Goal: Information Seeking & Learning: Learn about a topic

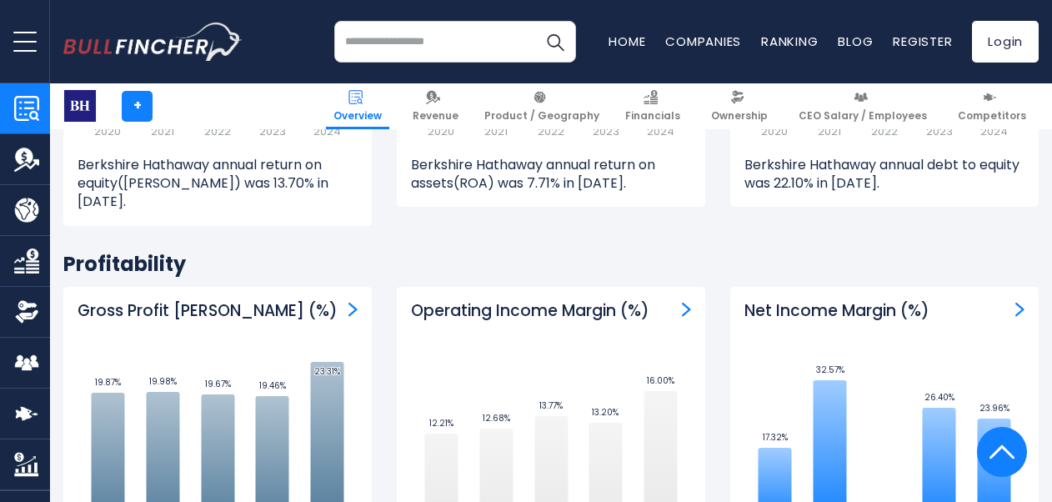
click at [405, 251] on h2 "Profitability" at bounding box center [550, 264] width 975 height 26
click at [465, 202] on div "Return on Assets (ROA) Created with Highcharts 12.1.2 4.87% ​ 4.87% 9.38% ​ 9.3…" at bounding box center [550, 40] width 333 height 422
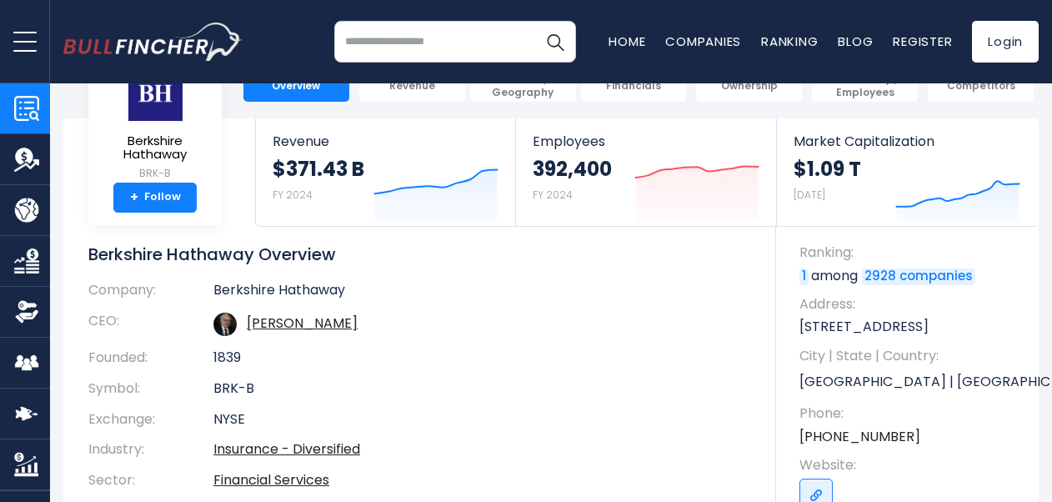
scroll to position [83, 0]
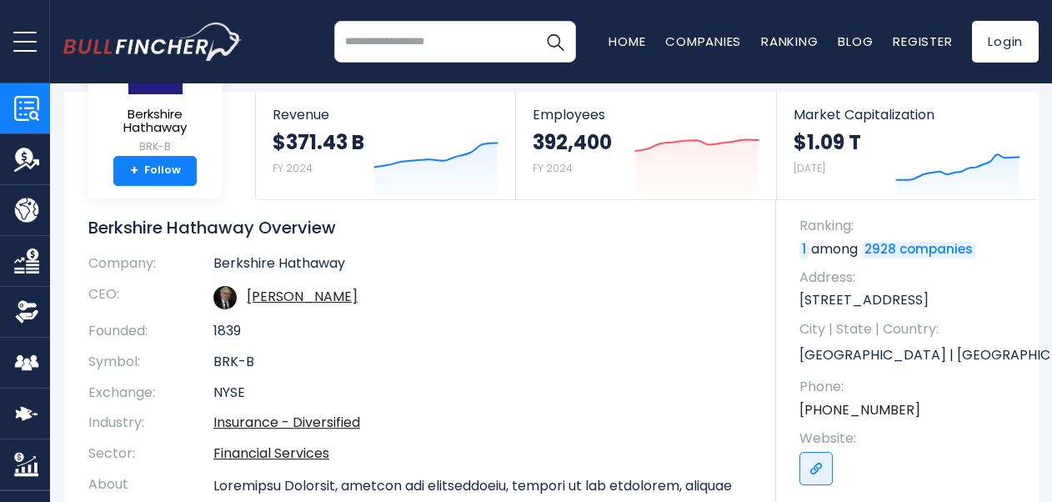
click at [262, 230] on h1 "Berkshire Hathaway Overview" at bounding box center [419, 228] width 663 height 22
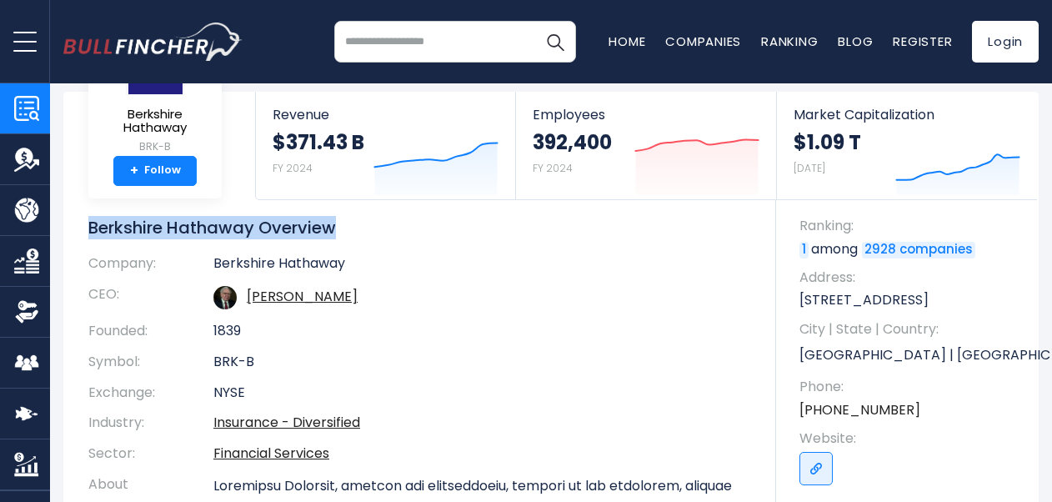
click at [262, 230] on h1 "Berkshire Hathaway Overview" at bounding box center [419, 228] width 663 height 22
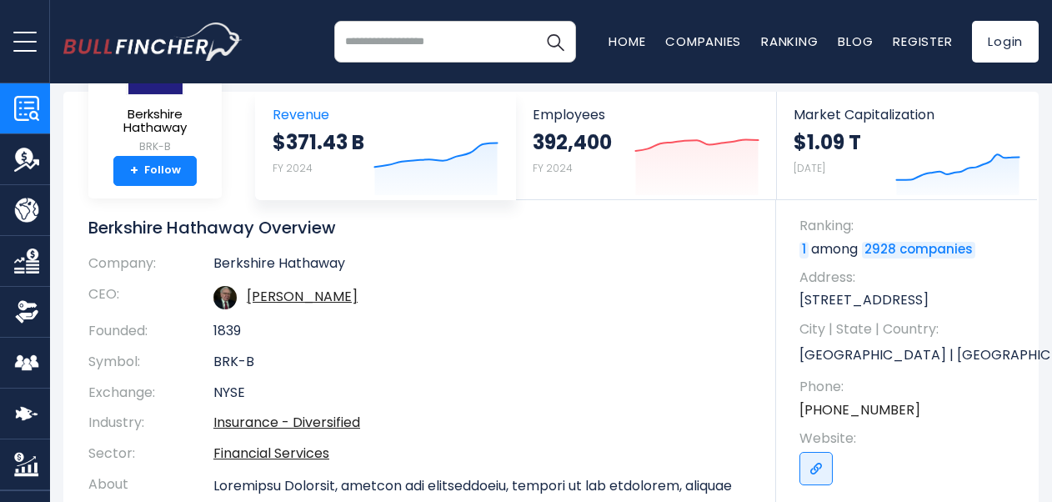
drag, startPoint x: 262, startPoint y: 230, endPoint x: 367, endPoint y: 182, distance: 115.6
click at [412, 258] on td "Berkshire Hathaway" at bounding box center [482, 267] width 538 height 24
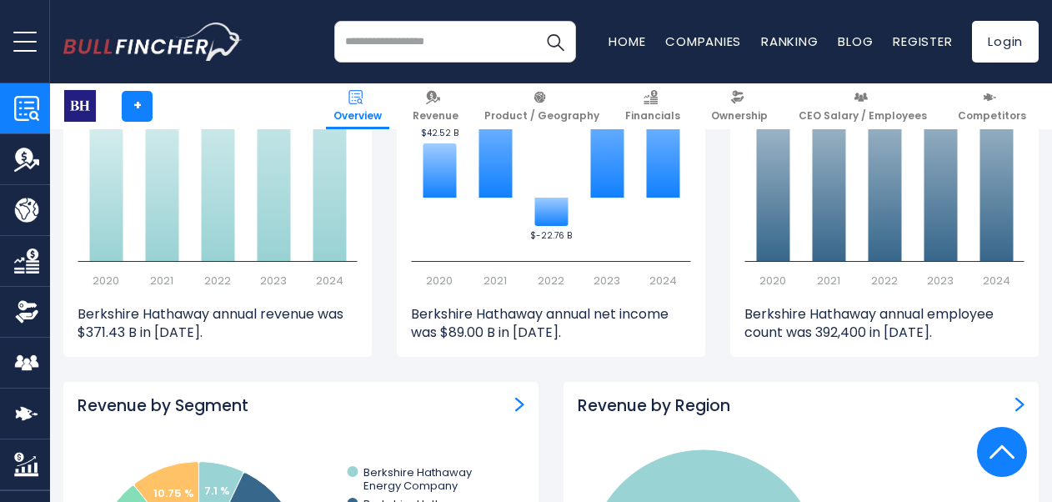
scroll to position [1041, 0]
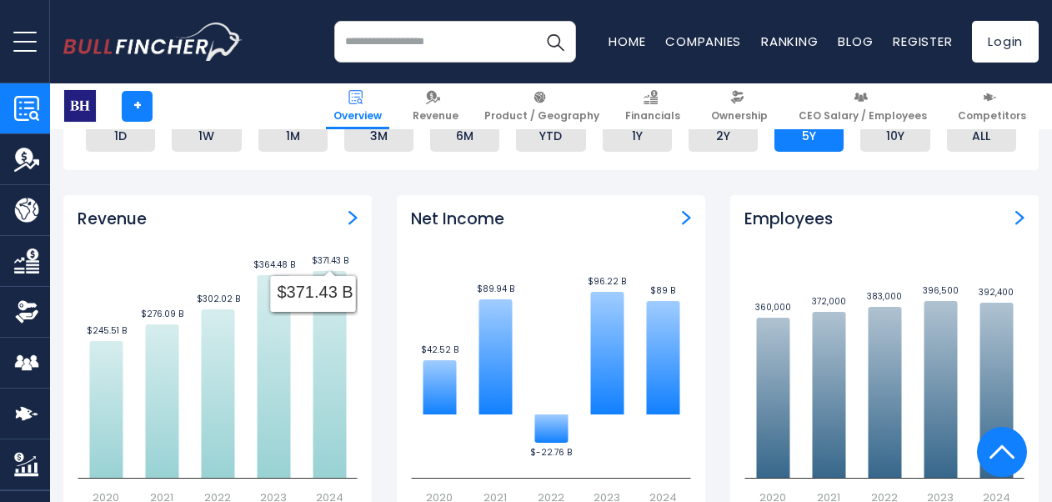
click at [377, 258] on div "Revenue Created with Highcharts 12.1.2 $245.51 B ​ $245.51 B $276.09 B ​ $276.0…" at bounding box center [217, 396] width 333 height 403
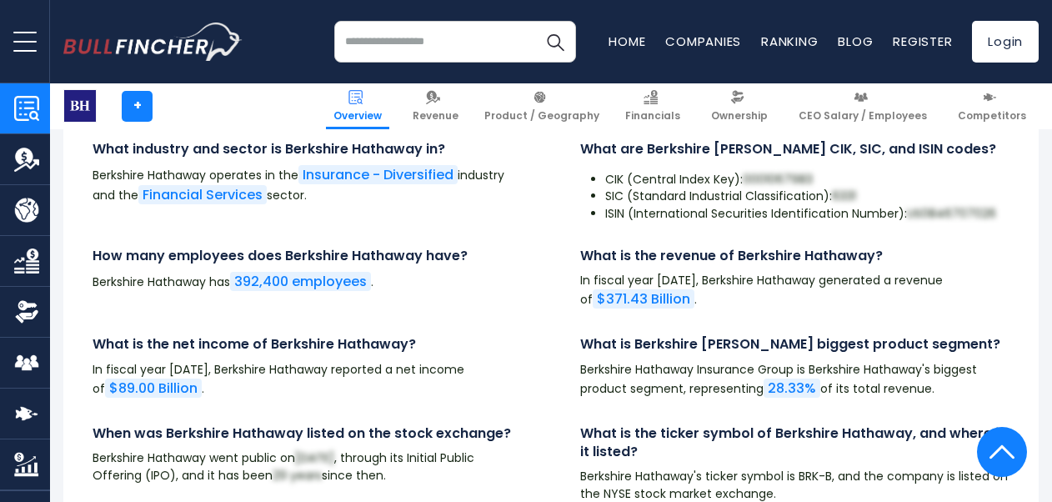
scroll to position [5625, 0]
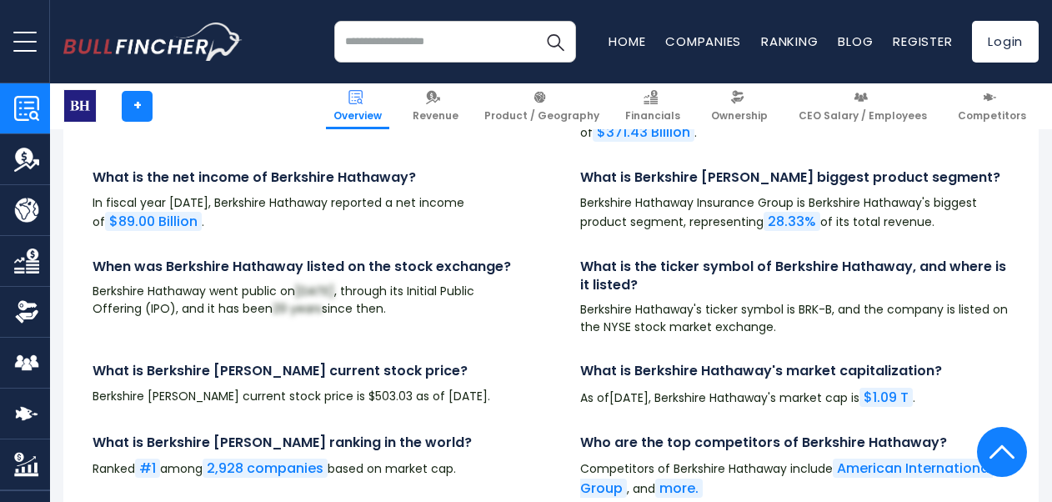
click at [600, 301] on p "Berkshire Hathaway's ticker symbol is BRK-B, and the company is listed on the N…" at bounding box center [794, 318] width 429 height 35
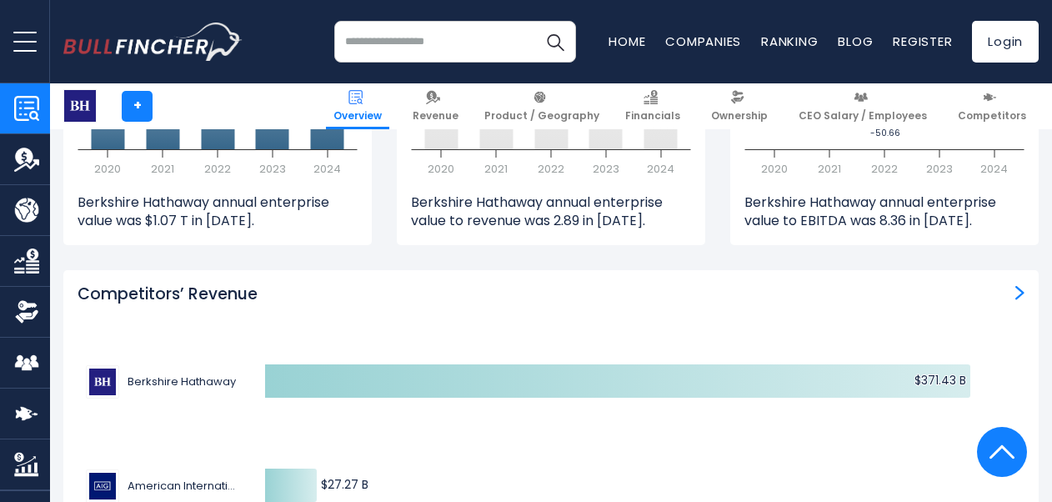
scroll to position [5375, 0]
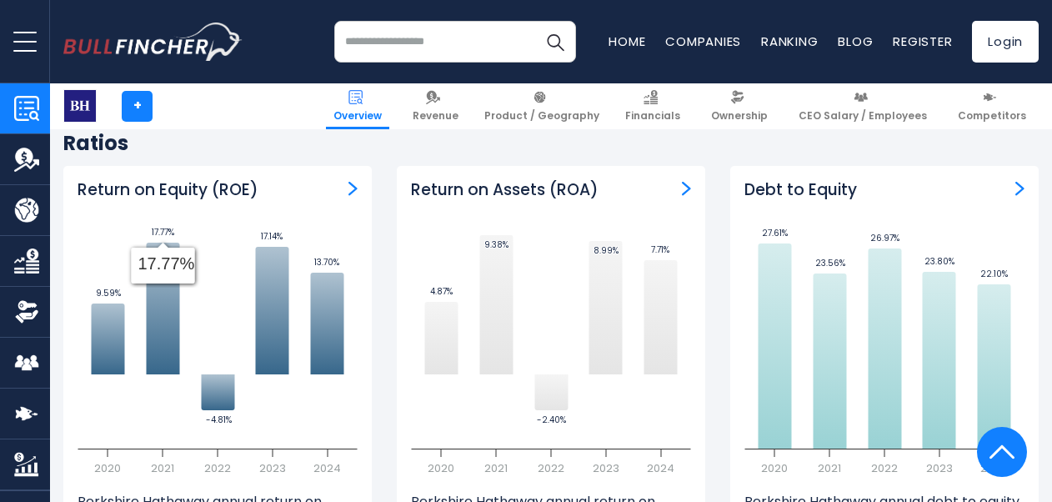
scroll to position [3261, 0]
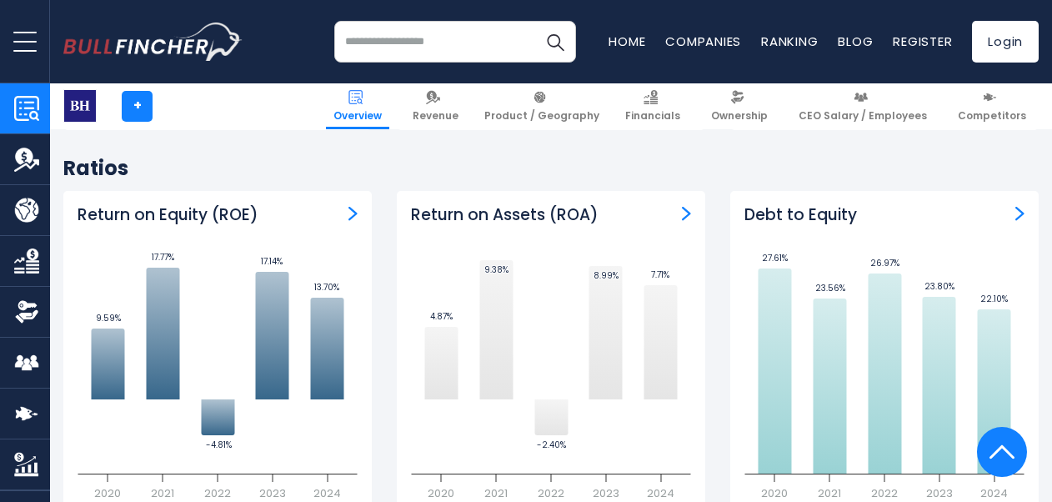
click at [227, 205] on h3 "Return on Equity (ROE)" at bounding box center [168, 215] width 181 height 21
drag, startPoint x: 227, startPoint y: 198, endPoint x: 283, endPoint y: 203, distance: 56.9
click at [283, 205] on div "Return on Equity (ROE)" at bounding box center [218, 215] width 280 height 21
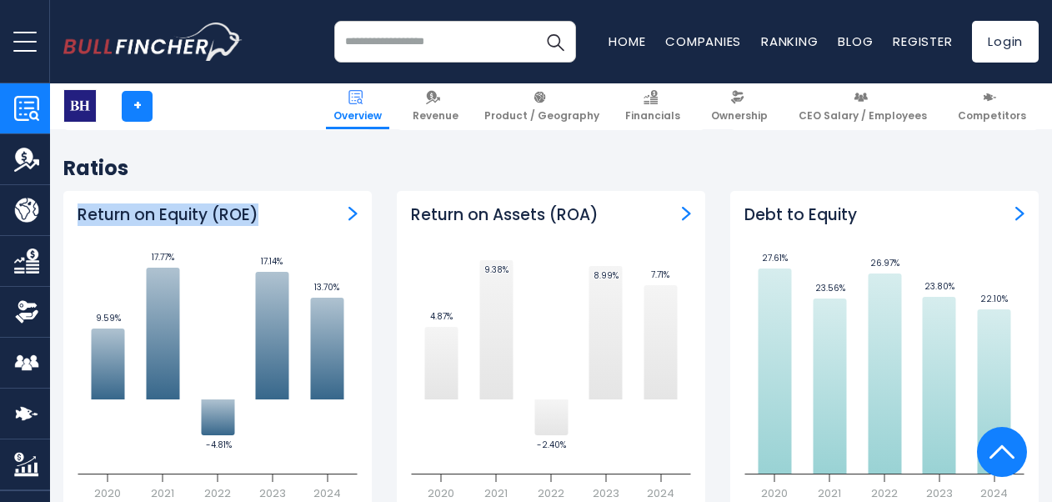
click at [236, 205] on h3 "Return on Equity (ROE)" at bounding box center [168, 215] width 181 height 21
click at [233, 205] on h3 "Return on Equity (ROE)" at bounding box center [168, 215] width 181 height 21
drag, startPoint x: 233, startPoint y: 195, endPoint x: 182, endPoint y: 197, distance: 50.9
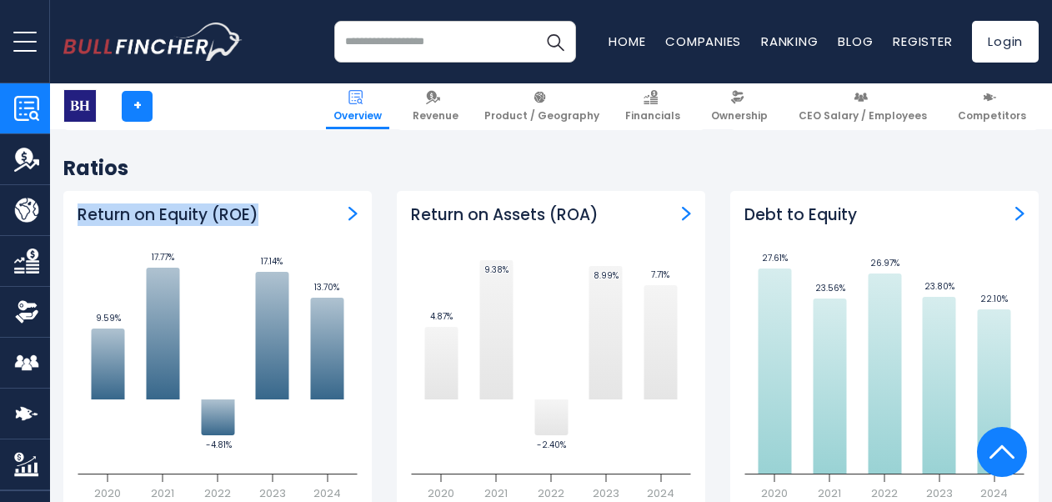
click at [182, 205] on h3 "Return on Equity (ROE)" at bounding box center [168, 215] width 181 height 21
click at [227, 205] on h3 "Return on Equity (ROE)" at bounding box center [168, 215] width 181 height 21
click at [183, 205] on h3 "Return on Equity (ROE)" at bounding box center [168, 215] width 181 height 21
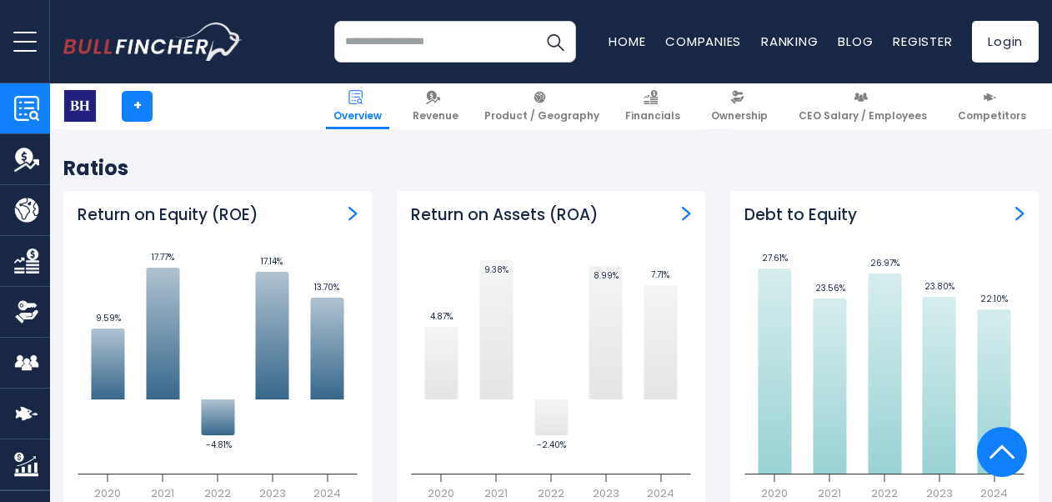
click at [513, 205] on h3 "Return on Assets (ROA)" at bounding box center [505, 215] width 188 height 21
click at [625, 205] on div "Return on Assets (ROA)" at bounding box center [551, 215] width 280 height 21
click at [565, 205] on h3 "Return on Assets (ROA)" at bounding box center [505, 215] width 188 height 21
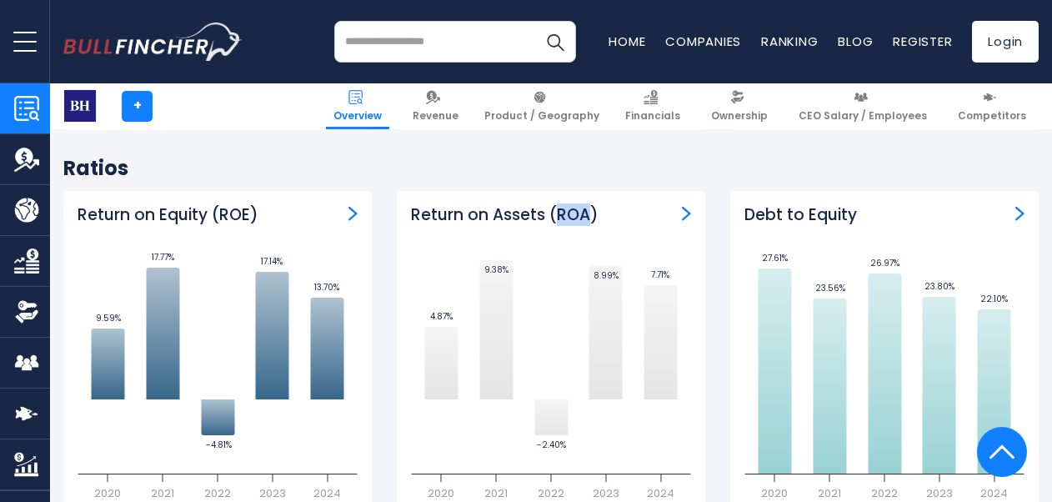
click at [565, 205] on h3 "Return on Assets (ROA)" at bounding box center [505, 215] width 188 height 21
drag, startPoint x: 565, startPoint y: 196, endPoint x: 630, endPoint y: 196, distance: 65.0
click at [630, 205] on div "Return on Assets (ROA)" at bounding box center [551, 215] width 280 height 21
click at [568, 205] on h3 "Return on Assets (ROA)" at bounding box center [505, 215] width 188 height 21
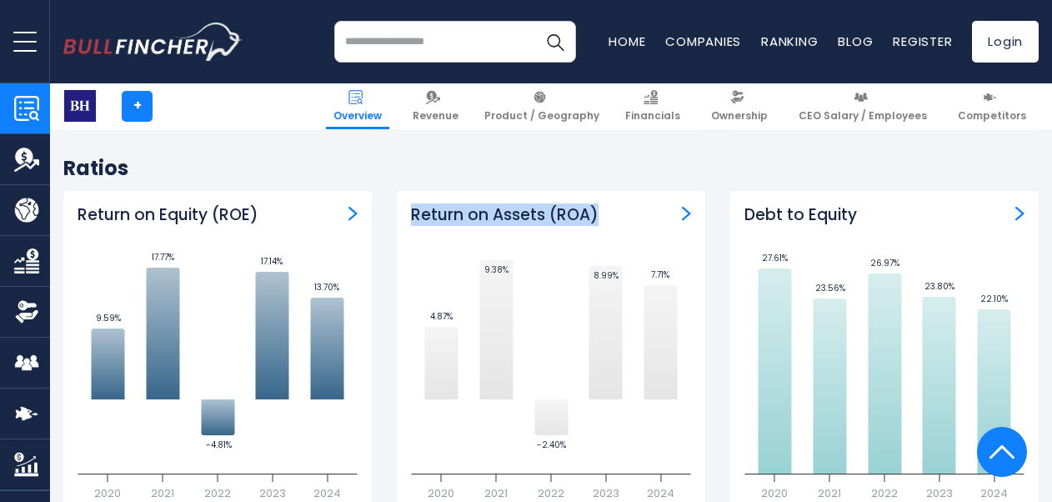
click at [568, 205] on h3 "Return on Assets (ROA)" at bounding box center [505, 215] width 188 height 21
drag, startPoint x: 568, startPoint y: 190, endPoint x: 615, endPoint y: 198, distance: 47.3
click at [615, 205] on div "Return on Assets (ROA)" at bounding box center [551, 215] width 280 height 21
click at [822, 205] on h3 "Debt to Equity" at bounding box center [800, 215] width 113 height 21
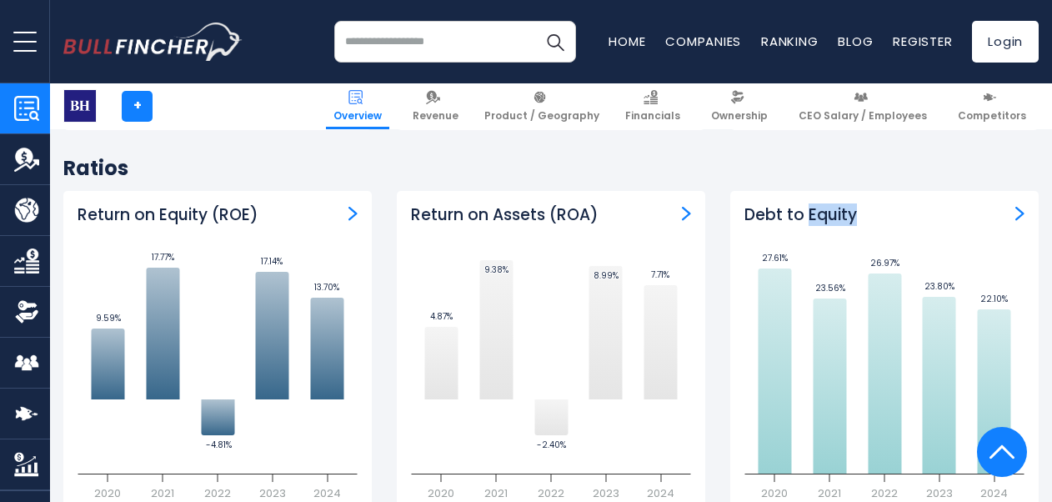
click at [822, 205] on h3 "Debt to Equity" at bounding box center [800, 215] width 113 height 21
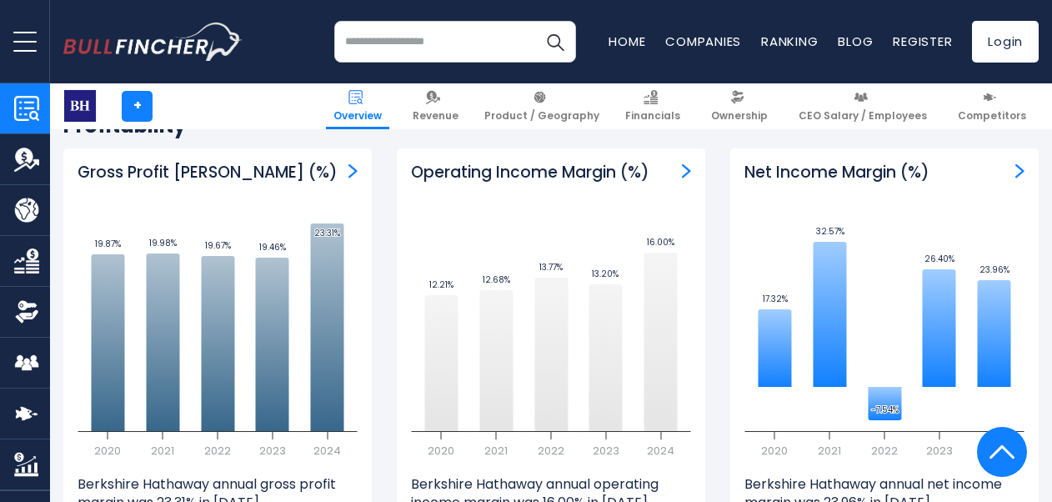
scroll to position [3595, 0]
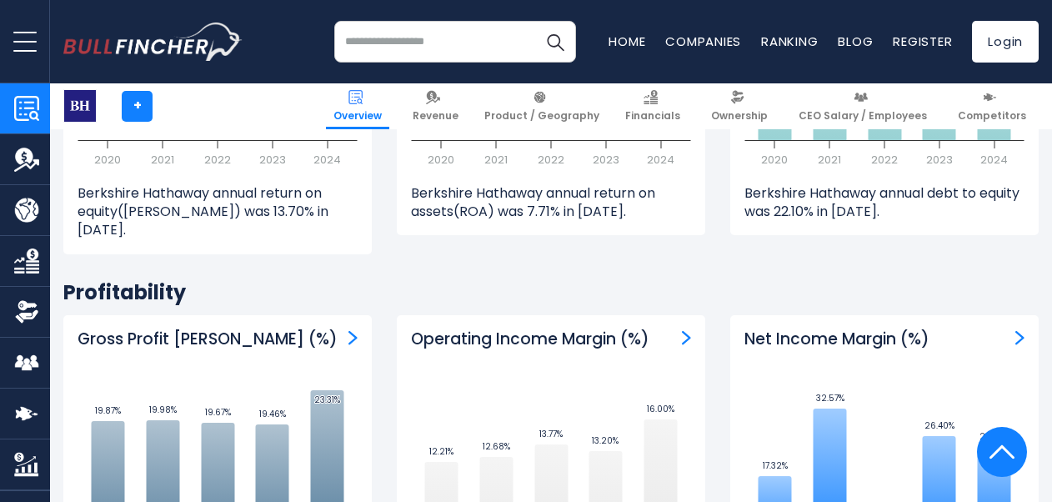
click at [132, 329] on h3 "Gross Profit [PERSON_NAME] (%)" at bounding box center [208, 339] width 260 height 21
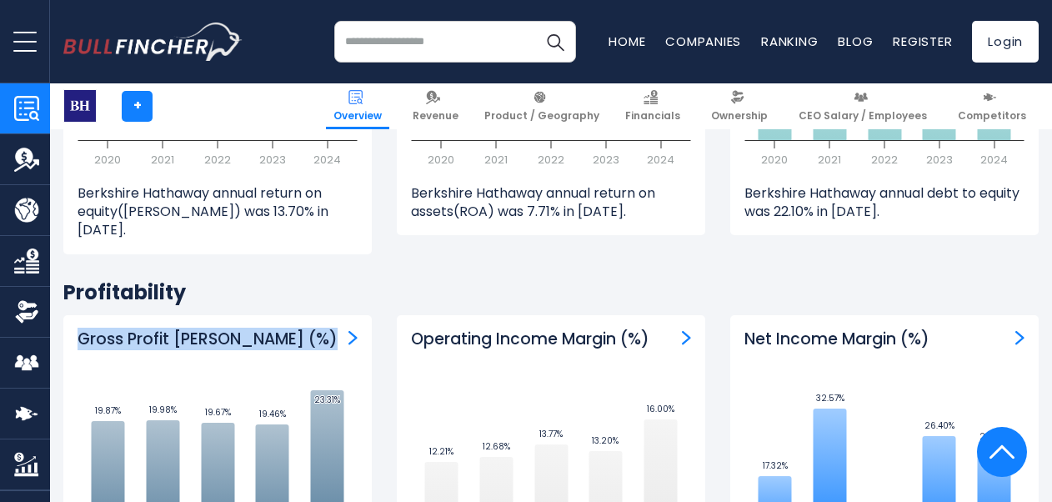
click at [132, 329] on h3 "Gross Profit [PERSON_NAME] (%)" at bounding box center [208, 339] width 260 height 21
drag, startPoint x: 132, startPoint y: 294, endPoint x: 159, endPoint y: 301, distance: 28.3
click at [159, 329] on h3 "Gross Profit [PERSON_NAME] (%)" at bounding box center [208, 339] width 260 height 21
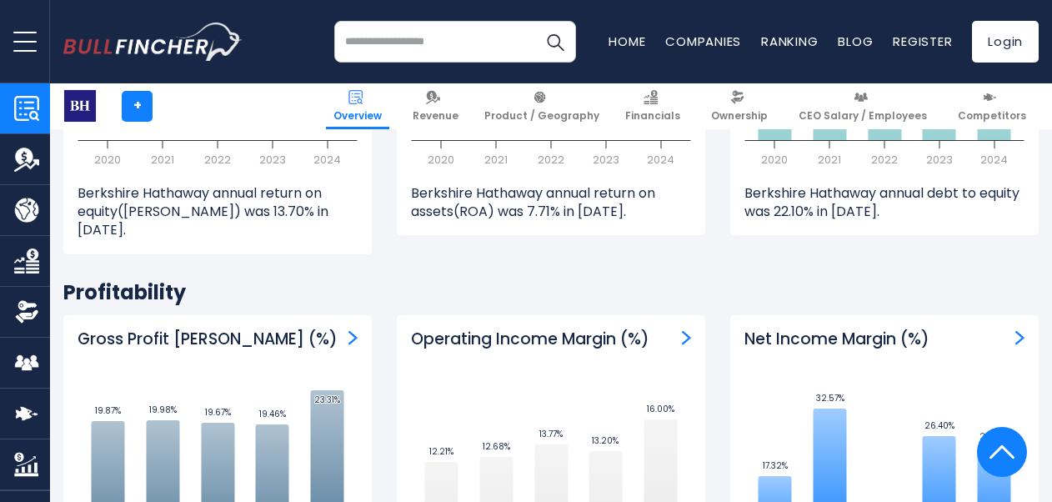
click at [123, 329] on h3 "Gross Profit [PERSON_NAME] (%)" at bounding box center [208, 339] width 260 height 21
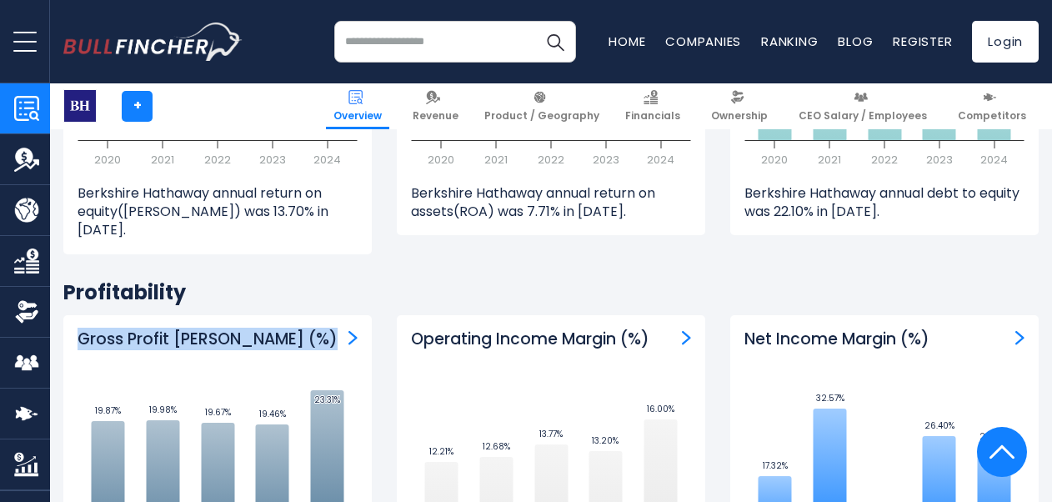
click at [123, 329] on h3 "Gross Profit [PERSON_NAME] (%)" at bounding box center [208, 339] width 260 height 21
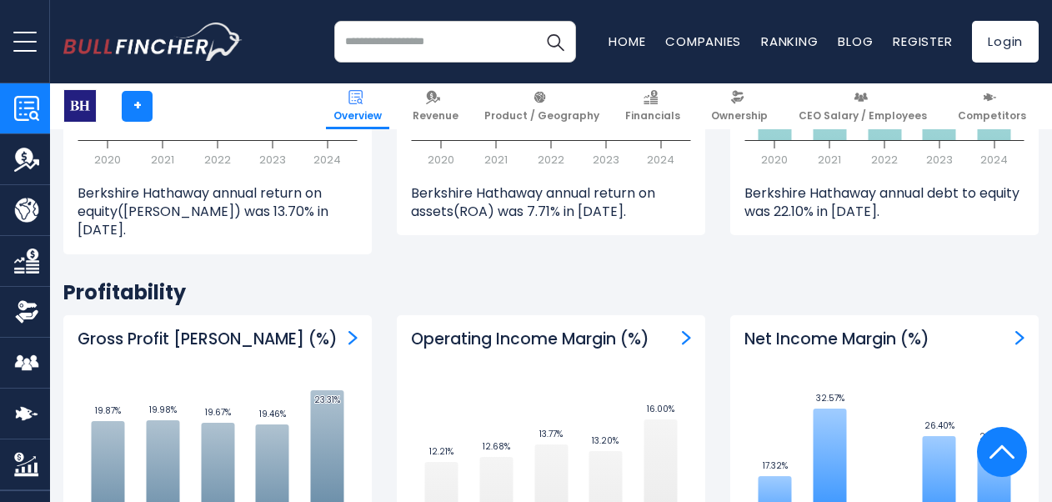
drag, startPoint x: 123, startPoint y: 303, endPoint x: 188, endPoint y: 315, distance: 67.0
click at [188, 315] on div "Gross Profit [PERSON_NAME] (%) Created with Highcharts 12.1.2 19.87% ​ 19.87% 1…" at bounding box center [217, 504] width 308 height 378
click at [125, 329] on h3 "Gross Profit [PERSON_NAME] (%)" at bounding box center [208, 339] width 260 height 21
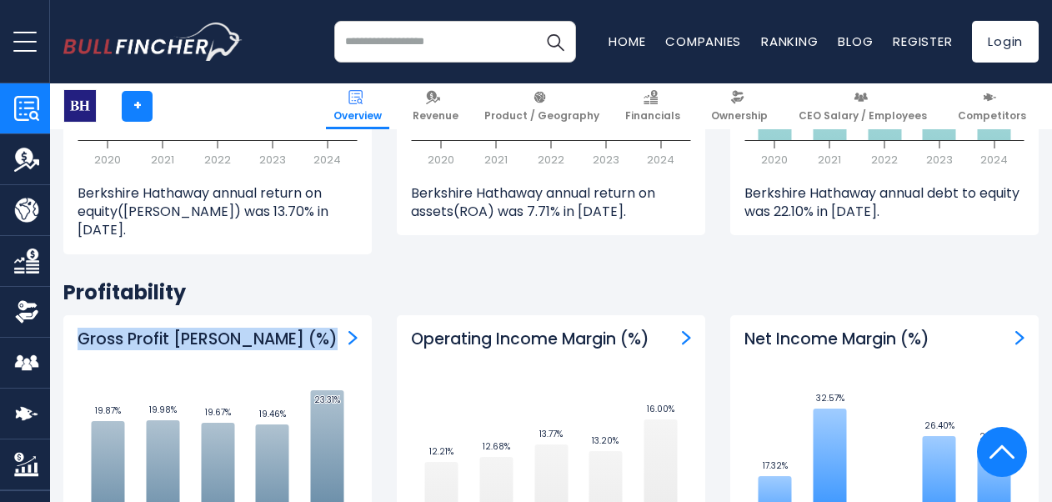
click at [125, 329] on h3 "Gross Profit [PERSON_NAME] (%)" at bounding box center [208, 339] width 260 height 21
drag, startPoint x: 125, startPoint y: 298, endPoint x: 233, endPoint y: 297, distance: 107.5
click at [246, 329] on h3 "Gross Profit [PERSON_NAME] (%)" at bounding box center [208, 339] width 260 height 21
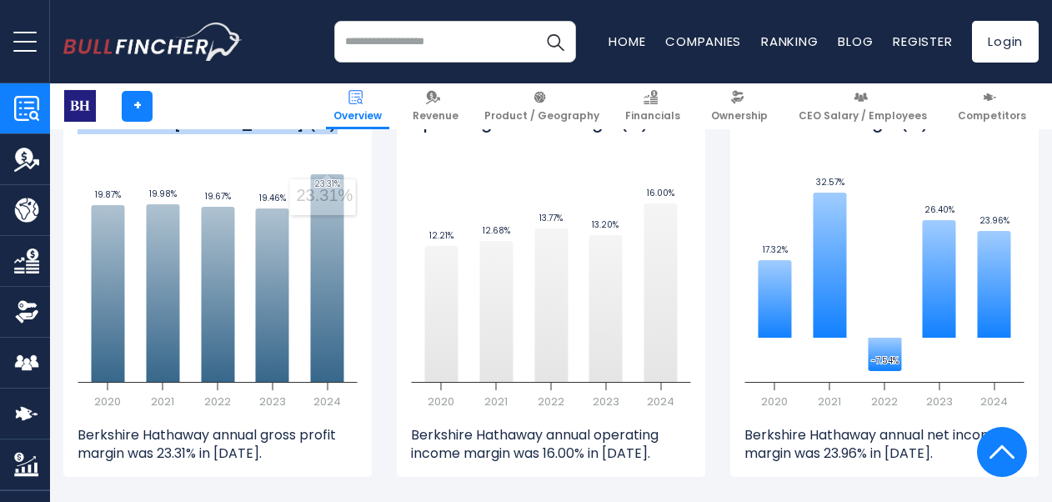
scroll to position [3762, 0]
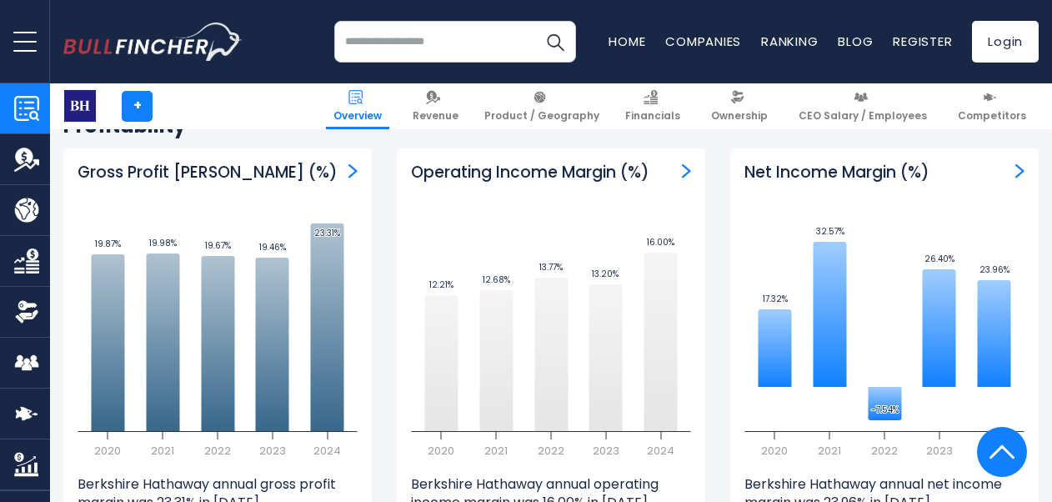
drag, startPoint x: 293, startPoint y: 158, endPoint x: 283, endPoint y: 155, distance: 11.3
click at [293, 158] on div "Gross Profit [PERSON_NAME] (%) Created with Highcharts 12.1.2 19.87% ​ 19.87% 1…" at bounding box center [217, 337] width 308 height 378
click at [238, 127] on div "+ Overview Revenue Product / Geography Financials Ownership" at bounding box center [551, 106] width 1000 height 46
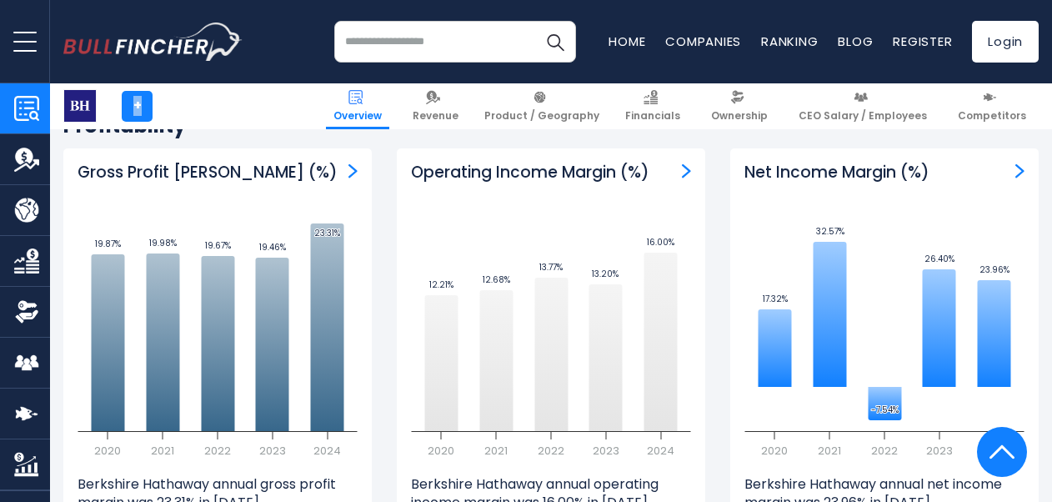
click at [220, 163] on h3 "Gross Profit [PERSON_NAME] (%)" at bounding box center [208, 173] width 260 height 21
drag, startPoint x: 238, startPoint y: 127, endPoint x: 258, endPoint y: 151, distance: 30.9
click at [220, 163] on h3 "Gross Profit [PERSON_NAME] (%)" at bounding box center [208, 173] width 260 height 21
click at [260, 153] on div "Gross Profit [PERSON_NAME] (%) Created with Highcharts 12.1.2 19.87% ​ 19.87% 1…" at bounding box center [217, 337] width 308 height 378
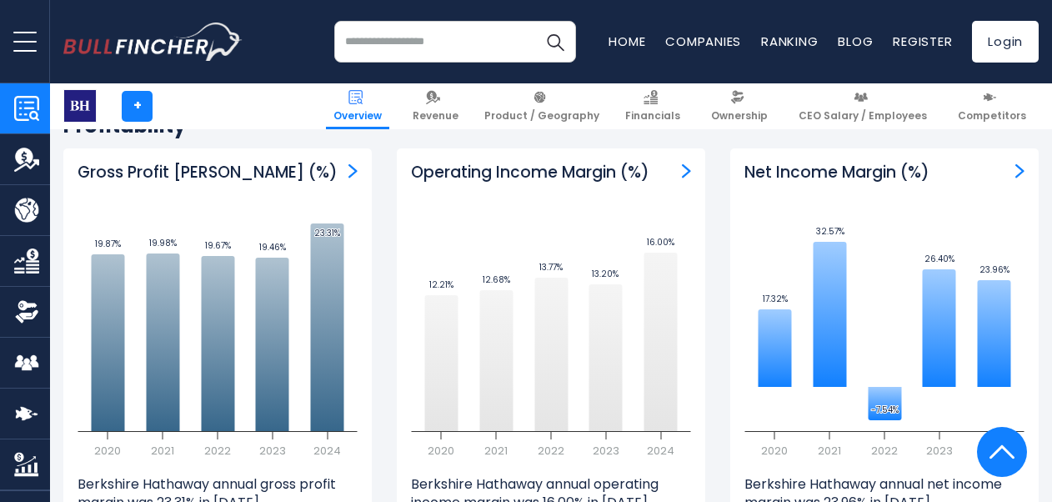
click at [212, 163] on h3 "Gross Profit [PERSON_NAME] (%)" at bounding box center [208, 173] width 260 height 21
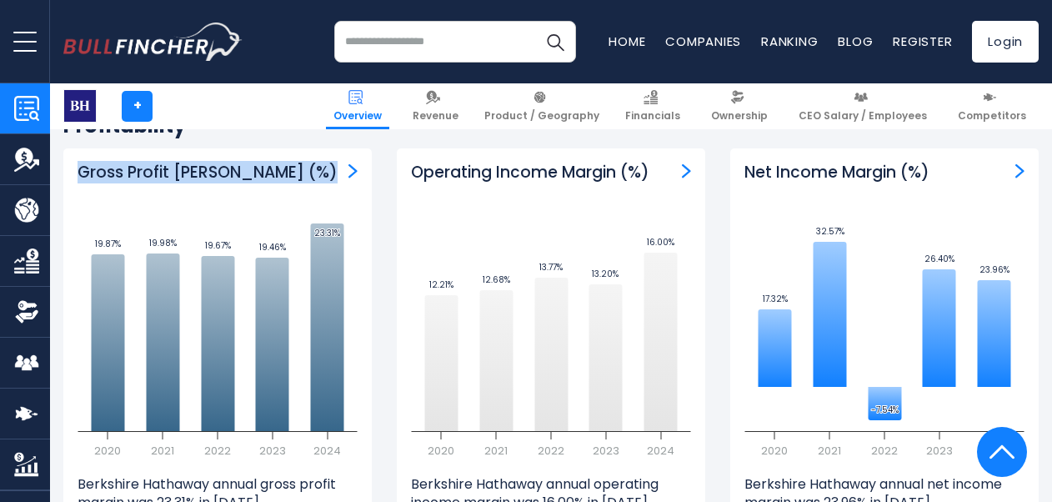
click at [212, 163] on h3 "Gross Profit [PERSON_NAME] (%)" at bounding box center [208, 173] width 260 height 21
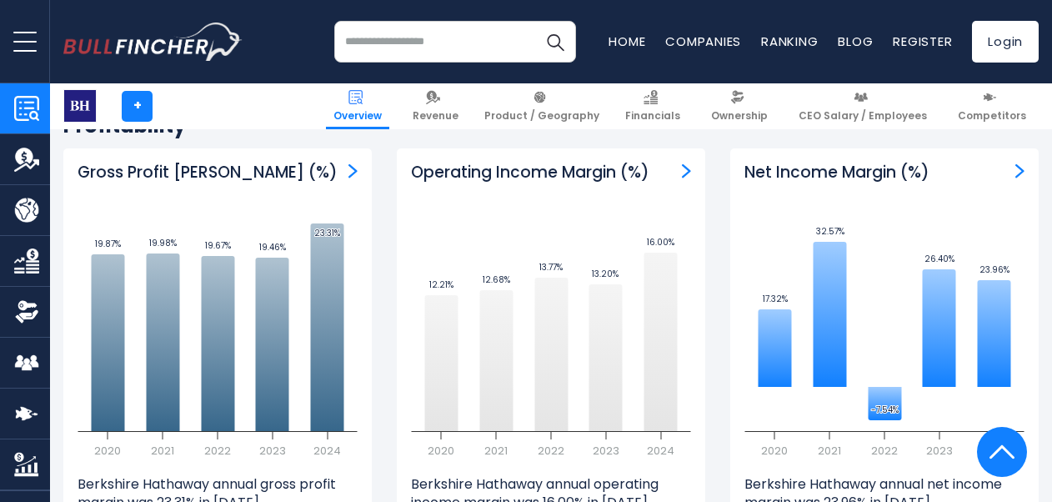
drag, startPoint x: 212, startPoint y: 132, endPoint x: 261, endPoint y: 148, distance: 51.9
click at [261, 148] on div "Gross Profit [PERSON_NAME] (%) Created with Highcharts 12.1.2 19.87% ​ 19.87% 1…" at bounding box center [217, 337] width 308 height 378
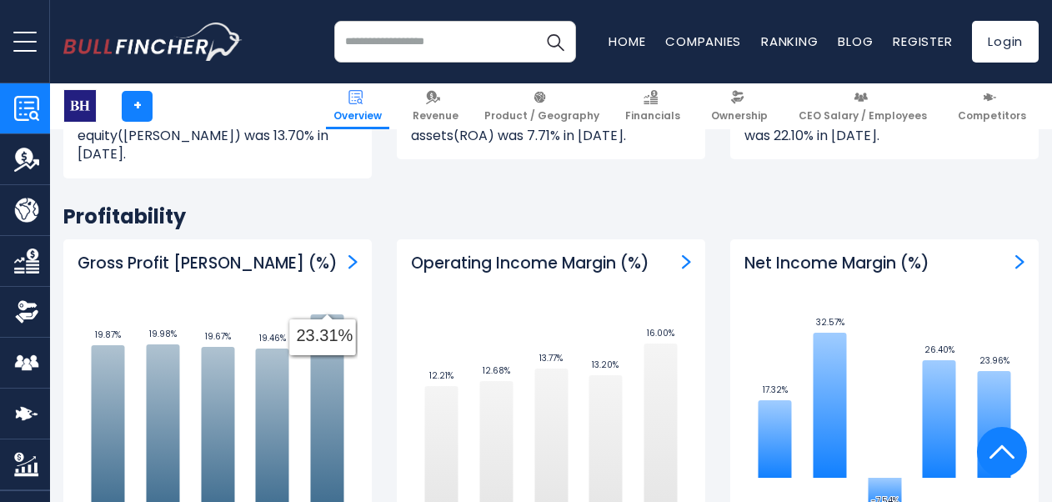
scroll to position [3646, 0]
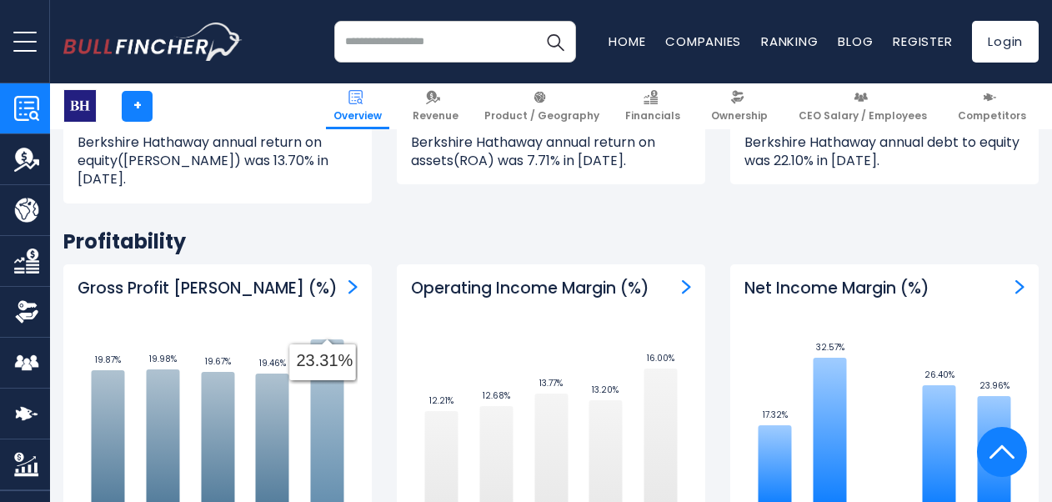
click at [328, 339] on icon at bounding box center [327, 443] width 33 height 208
drag, startPoint x: 322, startPoint y: 290, endPoint x: 292, endPoint y: 286, distance: 30.3
click at [322, 324] on icon "Created with Highcharts 12.1.2 19.87% ​ 19.87% 19.98% ​ 19.98% 19.67% ​ 19.67% …" at bounding box center [218, 449] width 280 height 250
click at [177, 278] on h3 "Gross Profit [PERSON_NAME] (%)" at bounding box center [208, 288] width 260 height 21
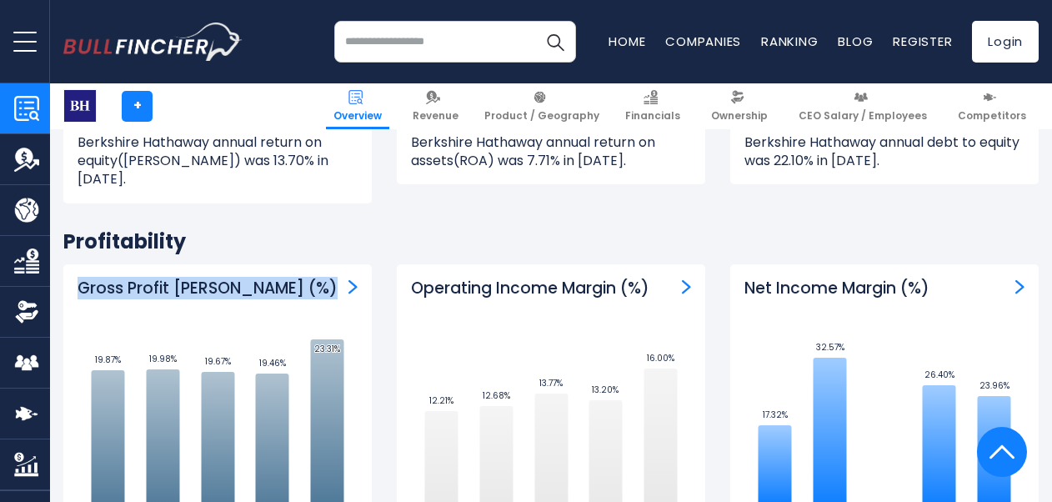
click at [177, 278] on h3 "Gross Profit [PERSON_NAME] (%)" at bounding box center [208, 288] width 260 height 21
drag, startPoint x: 177, startPoint y: 248, endPoint x: 220, endPoint y: 257, distance: 44.1
click at [227, 278] on h3 "Gross Profit [PERSON_NAME] (%)" at bounding box center [208, 288] width 260 height 21
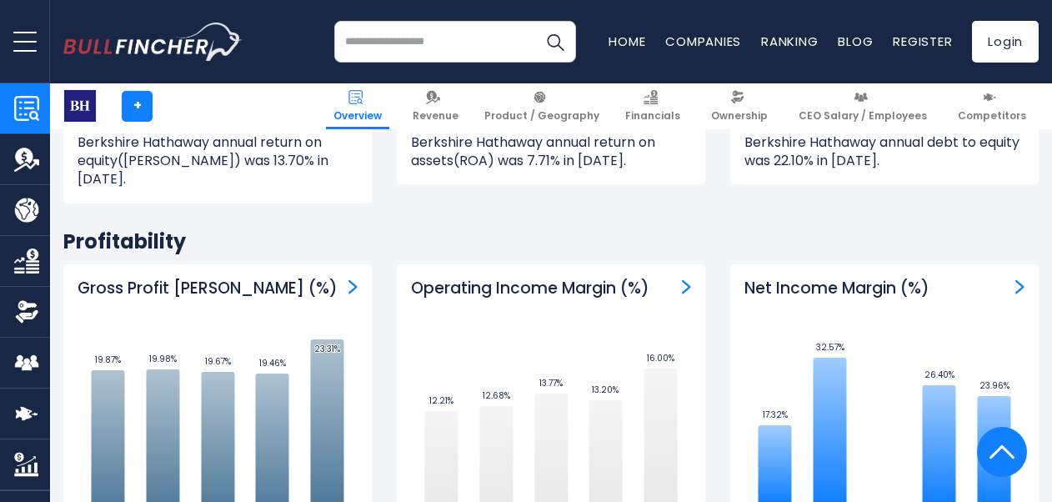
click at [240, 278] on h3 "Gross Profit [PERSON_NAME] (%)" at bounding box center [208, 288] width 260 height 21
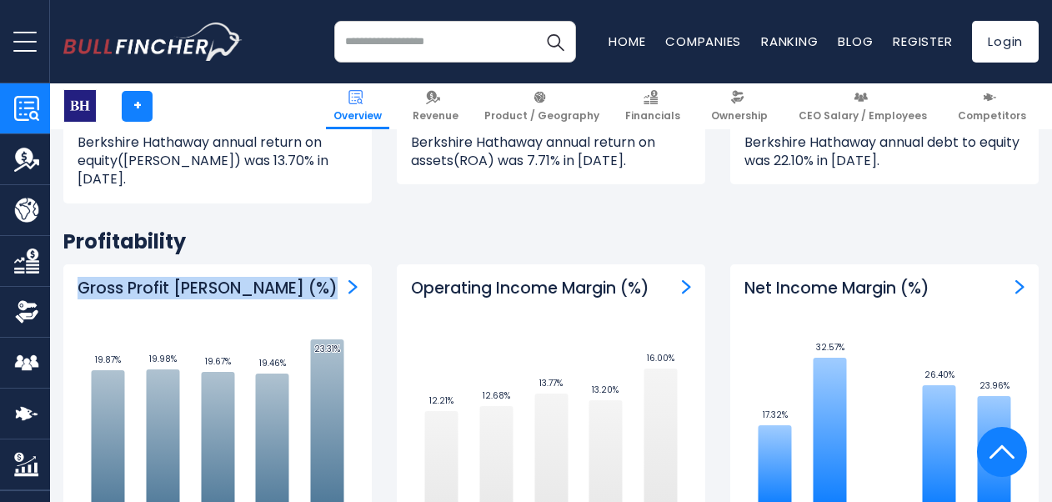
click at [240, 278] on h3 "Gross Profit [PERSON_NAME] (%)" at bounding box center [208, 288] width 260 height 21
drag, startPoint x: 240, startPoint y: 250, endPoint x: 265, endPoint y: 260, distance: 26.9
click at [265, 278] on div "Gross Profit [PERSON_NAME] (%)" at bounding box center [218, 288] width 280 height 21
click at [234, 278] on h3 "Gross Profit [PERSON_NAME] (%)" at bounding box center [208, 288] width 260 height 21
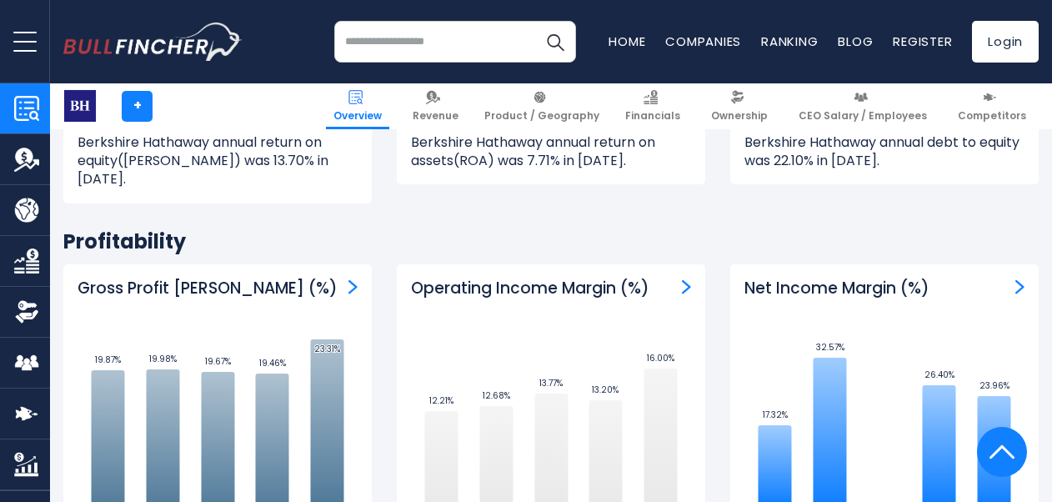
click at [258, 278] on h3 "Gross Profit [PERSON_NAME] (%)" at bounding box center [208, 288] width 260 height 21
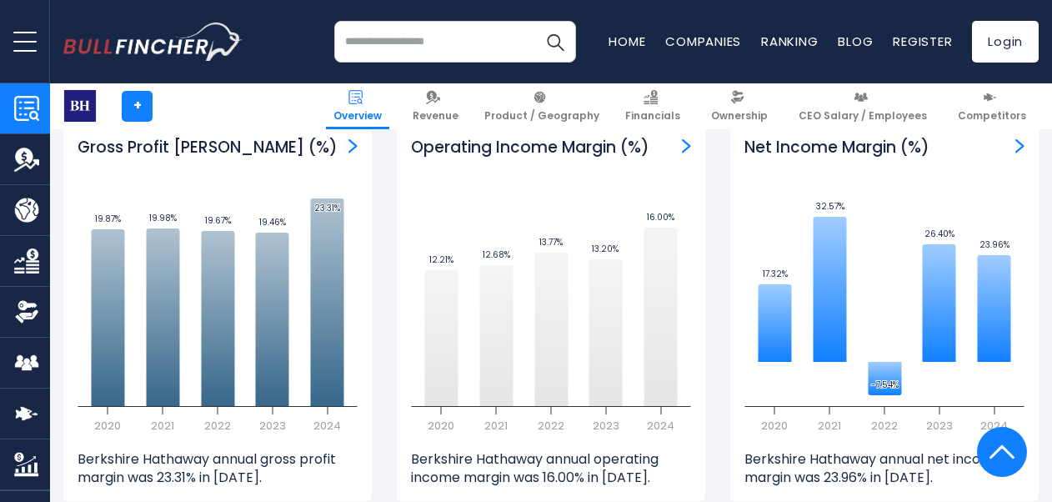
scroll to position [3812, 0]
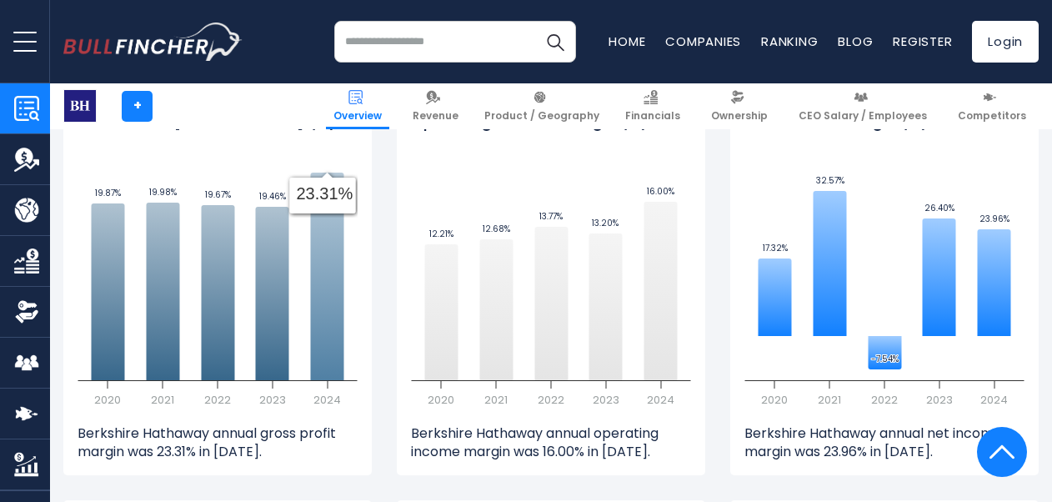
click at [330, 173] on icon at bounding box center [327, 277] width 33 height 208
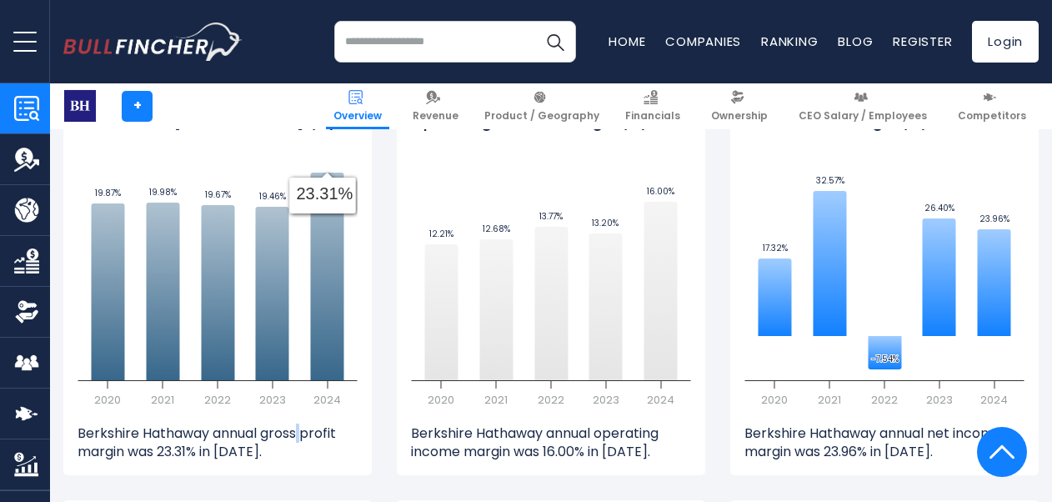
drag, startPoint x: 302, startPoint y: 398, endPoint x: 316, endPoint y: 401, distance: 14.4
click at [302, 424] on p "Berkshire Hathaway annual gross profit margin was 23.31% in [DATE]." at bounding box center [218, 443] width 280 height 38
click at [318, 424] on p "Berkshire Hathaway annual gross profit margin was 23.31% in [DATE]." at bounding box center [218, 443] width 280 height 38
click at [263, 424] on p "Berkshire Hathaway annual gross profit margin was 23.31% in [DATE]." at bounding box center [218, 443] width 280 height 38
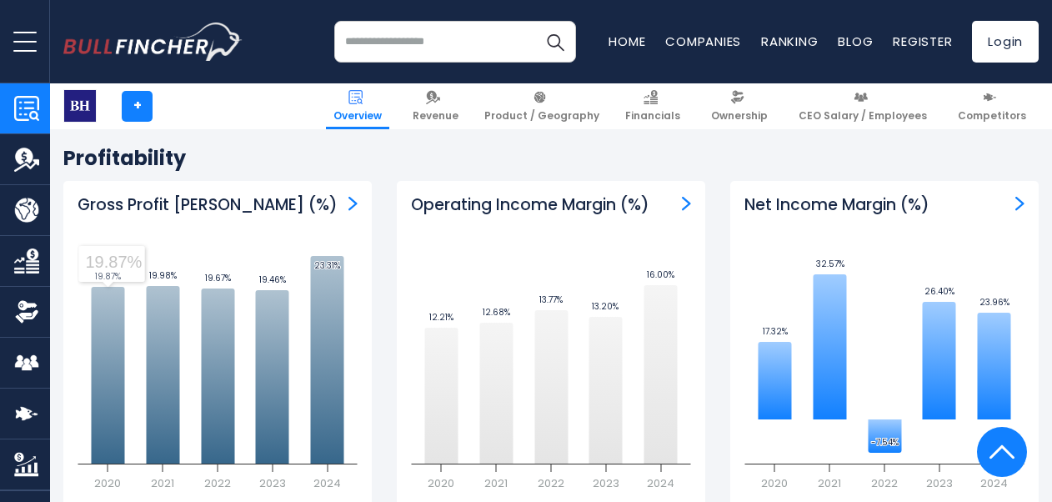
click at [227, 195] on h3 "Gross Profit [PERSON_NAME] (%)" at bounding box center [208, 205] width 260 height 21
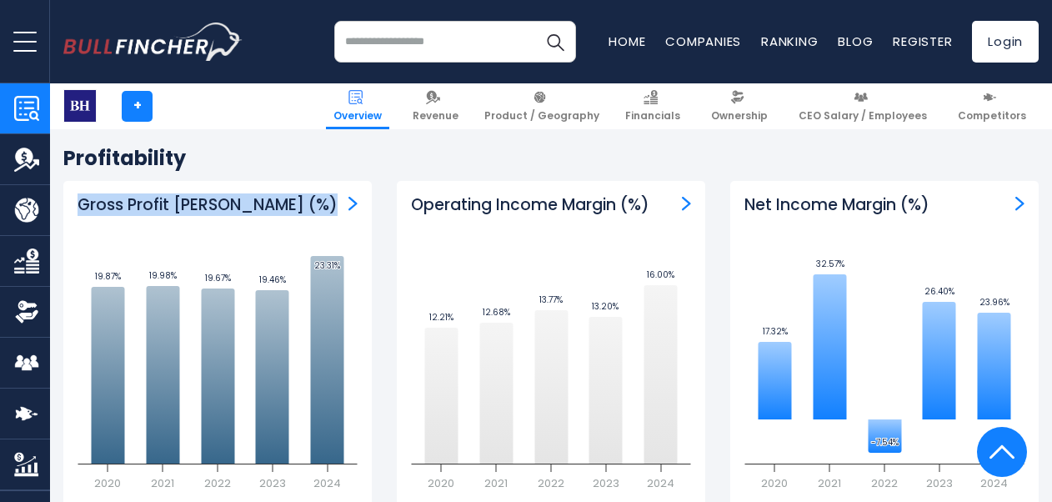
click at [227, 195] on h3 "Gross Profit [PERSON_NAME] (%)" at bounding box center [208, 205] width 260 height 21
drag, startPoint x: 227, startPoint y: 173, endPoint x: 307, endPoint y: 197, distance: 83.3
click at [307, 197] on div "Gross Profit [PERSON_NAME] (%) Created with Highcharts 12.1.2 19.87% ​ 19.87% 1…" at bounding box center [217, 370] width 308 height 378
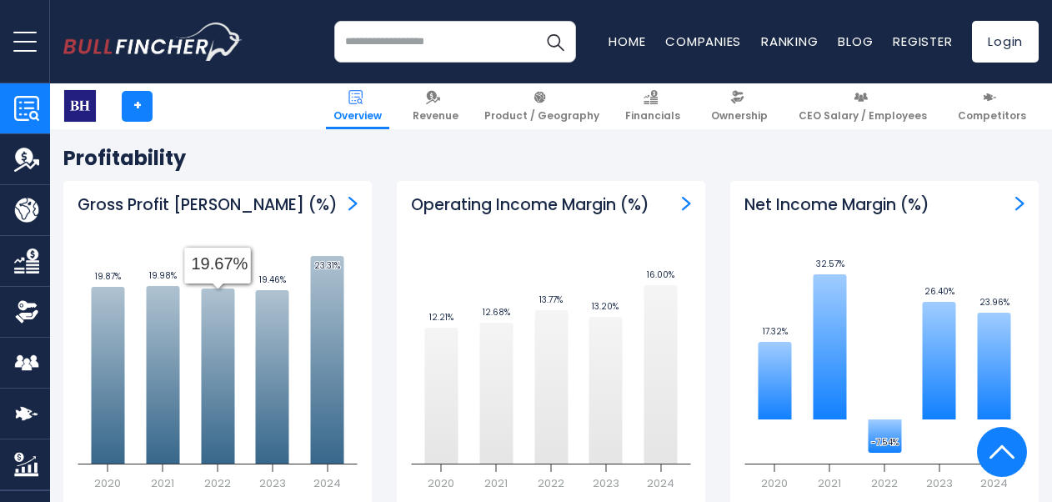
click at [253, 184] on div "Gross Profit [PERSON_NAME] (%) Created with Highcharts 12.1.2 19.87% ​ 19.87% 1…" at bounding box center [217, 370] width 308 height 378
drag, startPoint x: 253, startPoint y: 184, endPoint x: 235, endPoint y: 182, distance: 18.5
click at [235, 182] on div "Gross Profit [PERSON_NAME] (%) Created with Highcharts 12.1.2 19.87% ​ 19.87% 1…" at bounding box center [217, 370] width 308 height 378
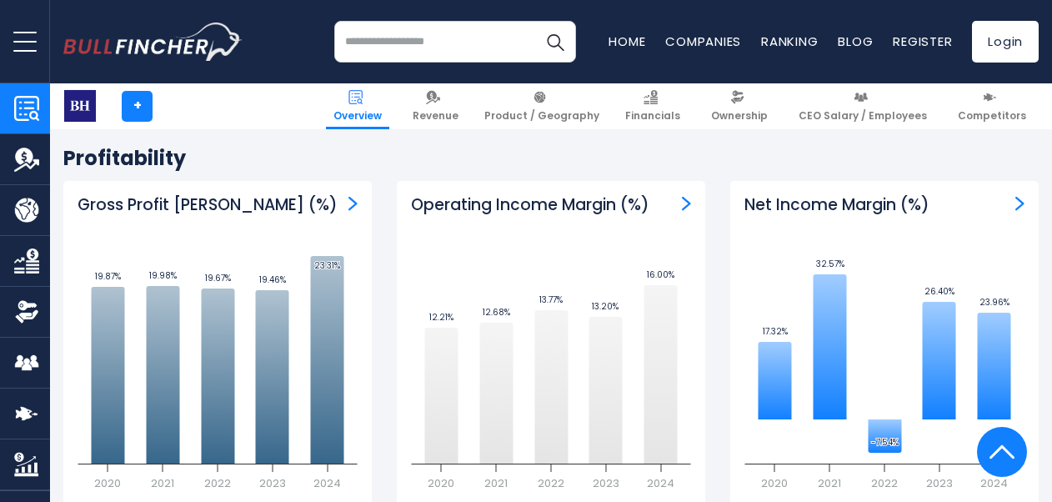
click at [215, 195] on h3 "Gross Profit [PERSON_NAME] (%)" at bounding box center [208, 205] width 260 height 21
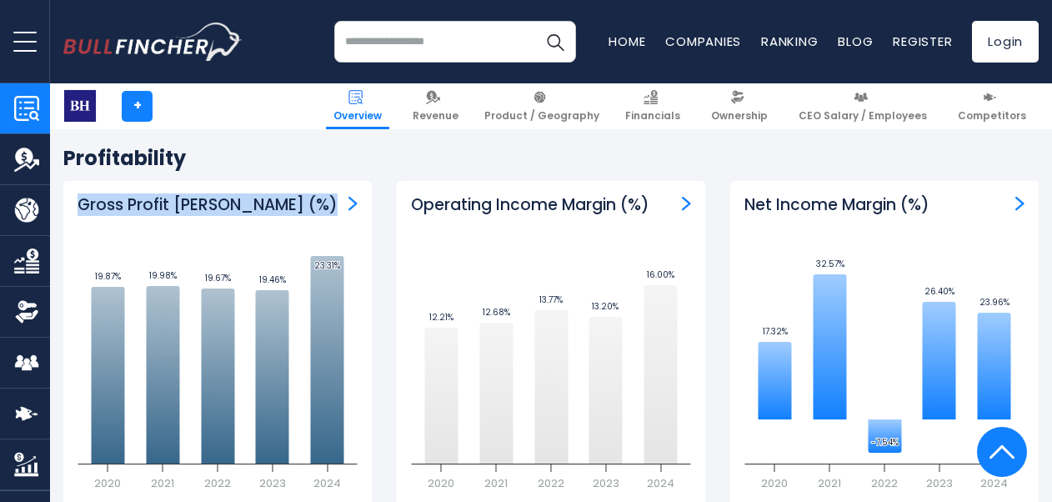
click at [215, 195] on h3 "Gross Profit [PERSON_NAME] (%)" at bounding box center [208, 205] width 260 height 21
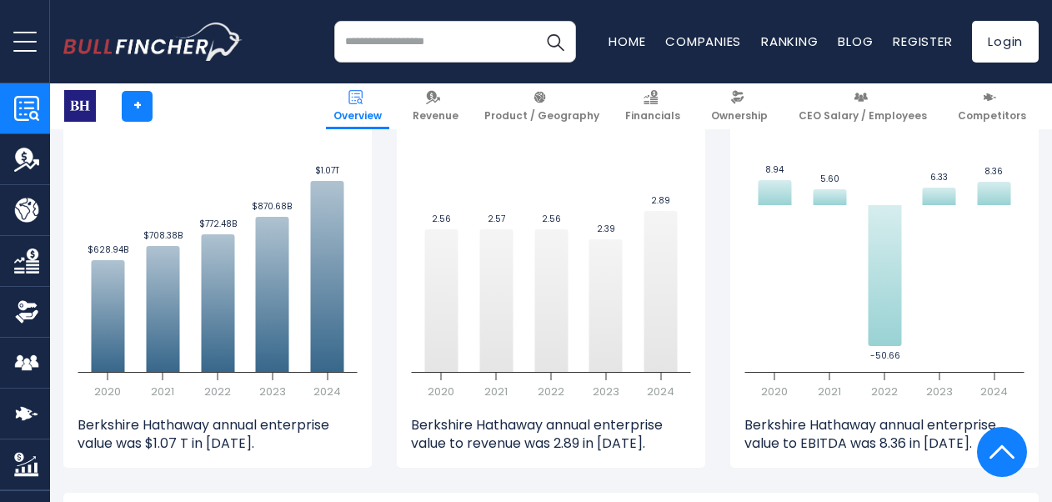
scroll to position [4313, 0]
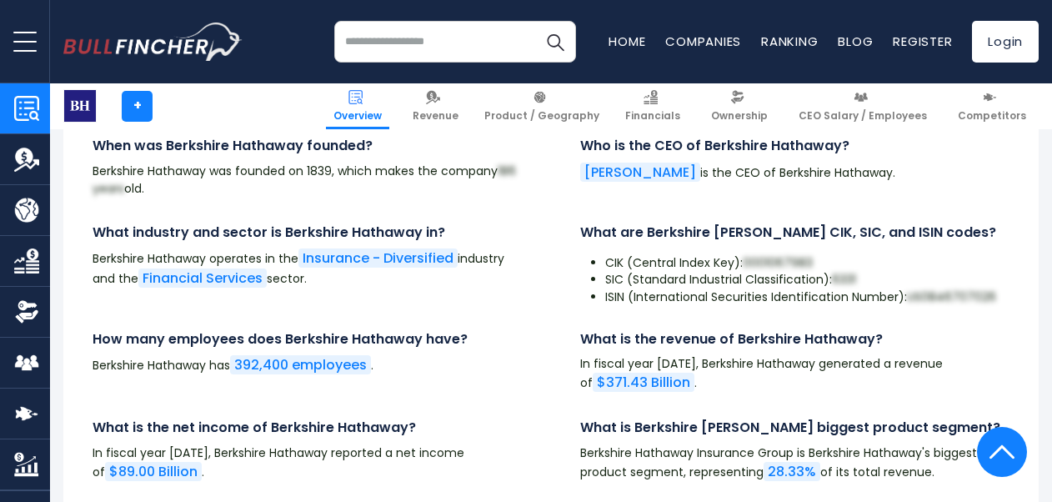
scroll to position [5375, 0]
